Goal: Transaction & Acquisition: Purchase product/service

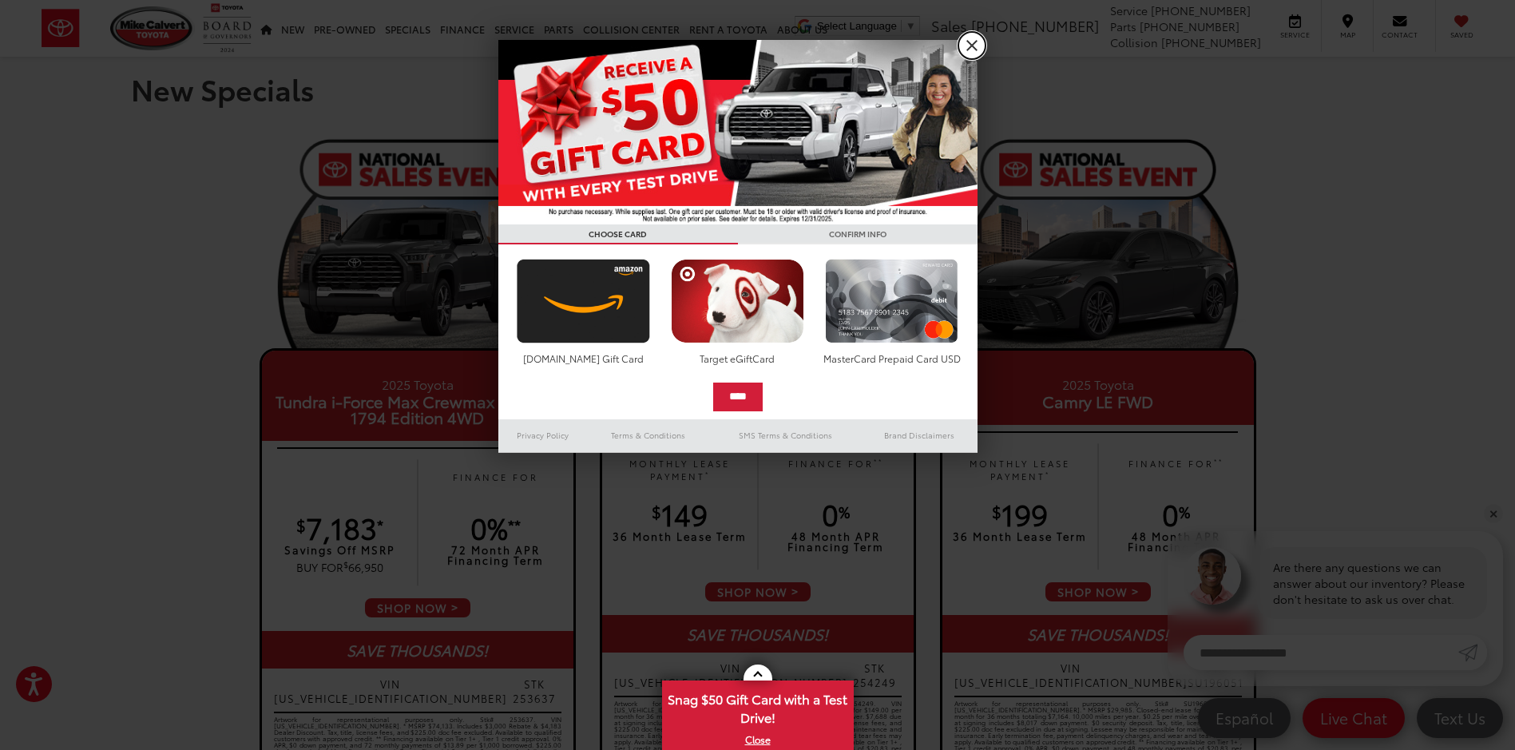
click at [973, 53] on link "X" at bounding box center [971, 45] width 27 height 27
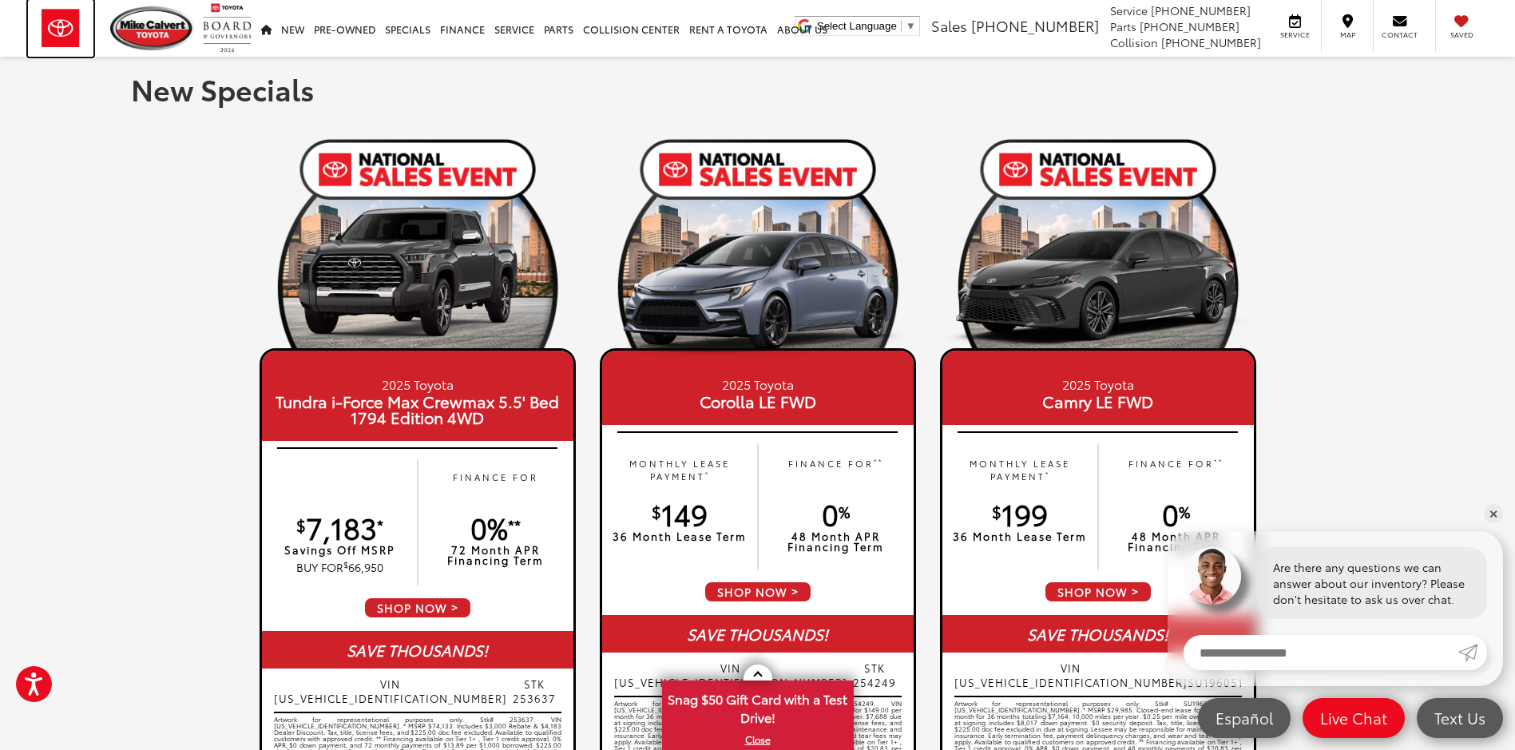
drag, startPoint x: 62, startPoint y: 38, endPoint x: 252, endPoint y: 319, distance: 339.9
click at [62, 38] on img at bounding box center [60, 28] width 65 height 57
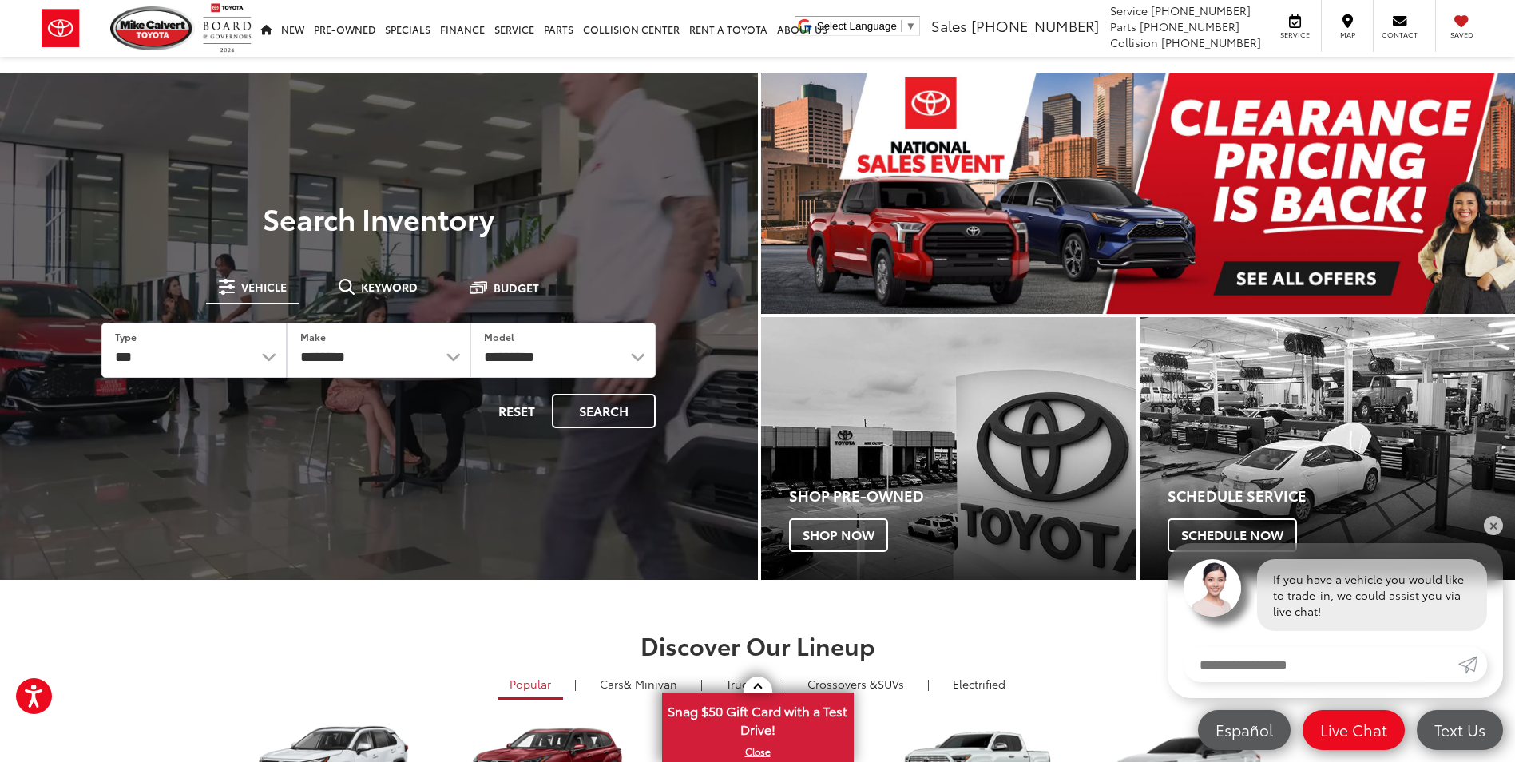
click at [1259, 270] on img "carousel slide number 1 of 1" at bounding box center [1138, 193] width 755 height 241
